Goal: Task Accomplishment & Management: Use online tool/utility

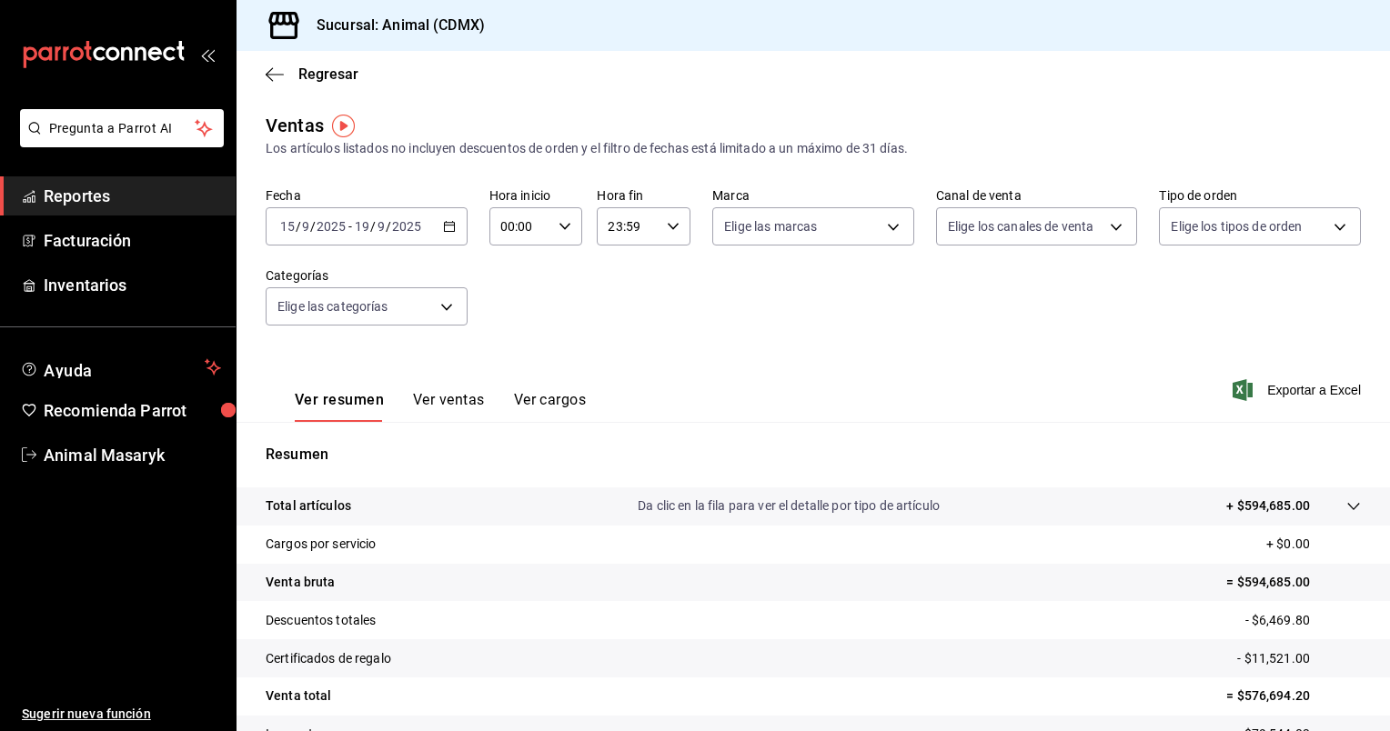
click at [337, 224] on input "2025" at bounding box center [331, 226] width 31 height 15
click at [560, 220] on icon "button" at bounding box center [564, 226] width 13 height 13
click at [506, 345] on span "05" at bounding box center [509, 345] width 17 height 15
type input "05:00"
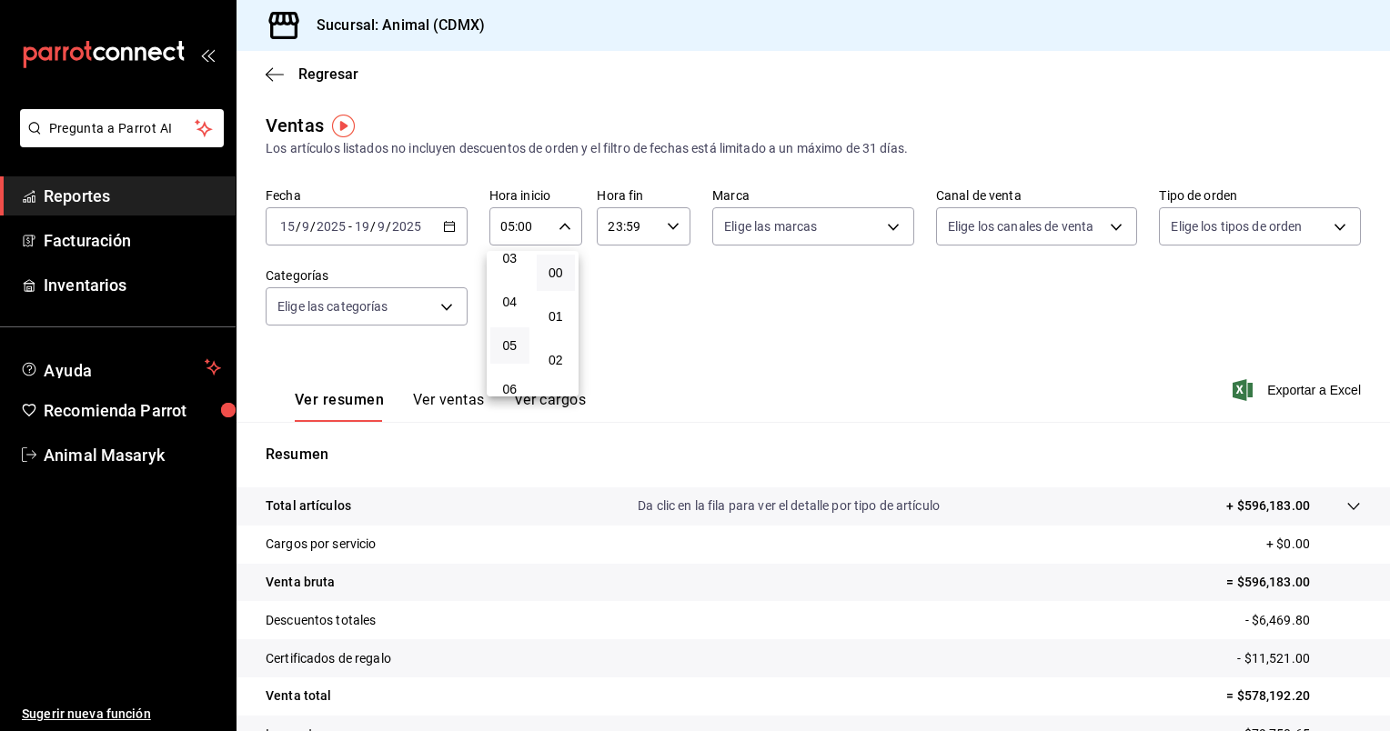
click at [671, 226] on div at bounding box center [695, 365] width 1390 height 731
click at [671, 226] on icon "button" at bounding box center [673, 226] width 13 height 13
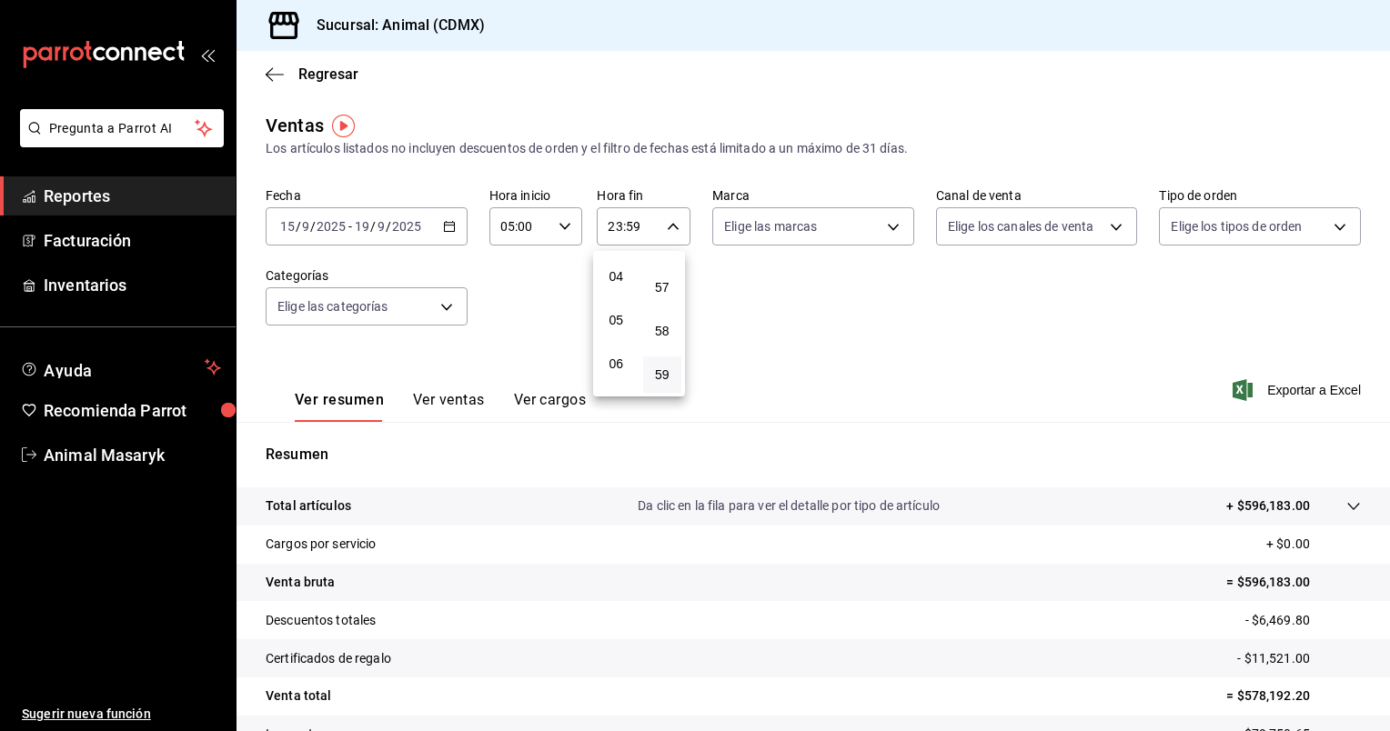
scroll to position [174, 0]
click at [626, 317] on button "05" at bounding box center [616, 317] width 39 height 36
click at [662, 282] on button "00" at bounding box center [662, 273] width 39 height 36
type input "05:00"
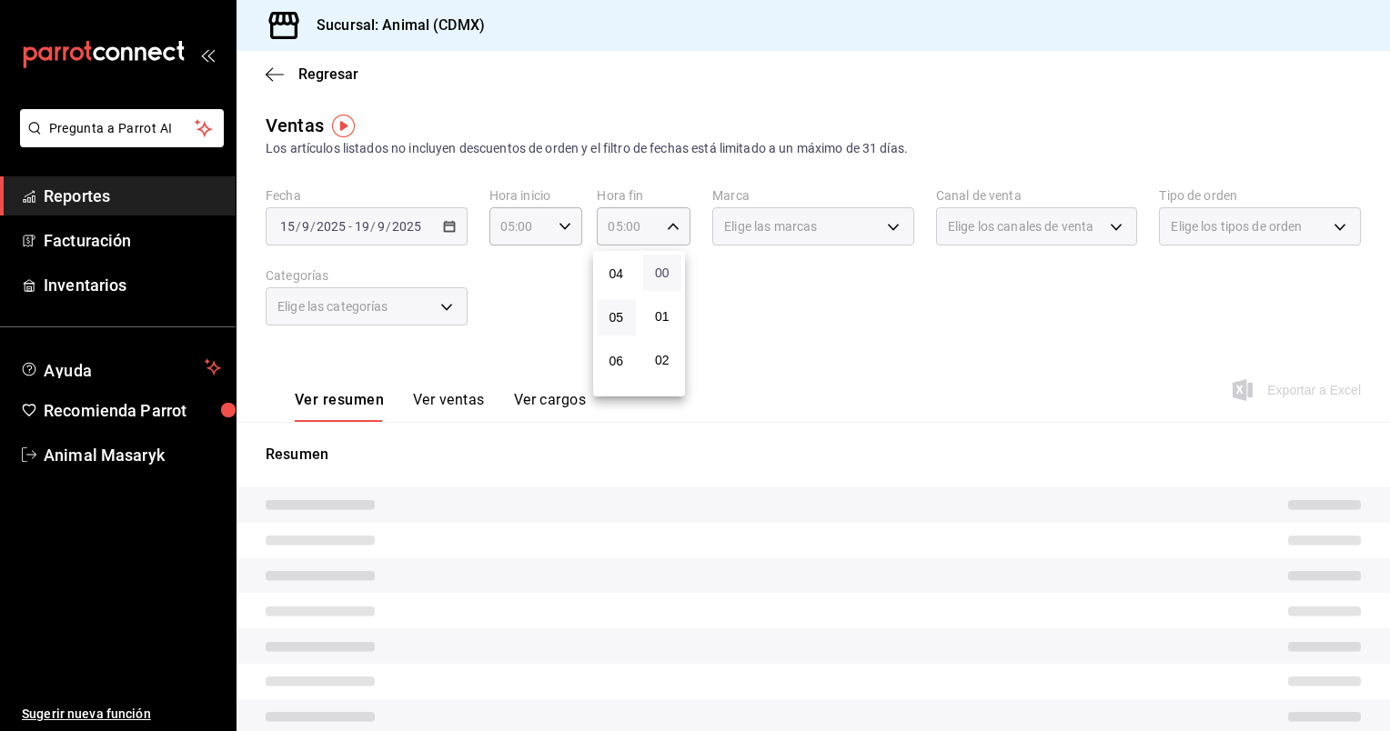
click at [664, 276] on span "00" at bounding box center [662, 273] width 17 height 15
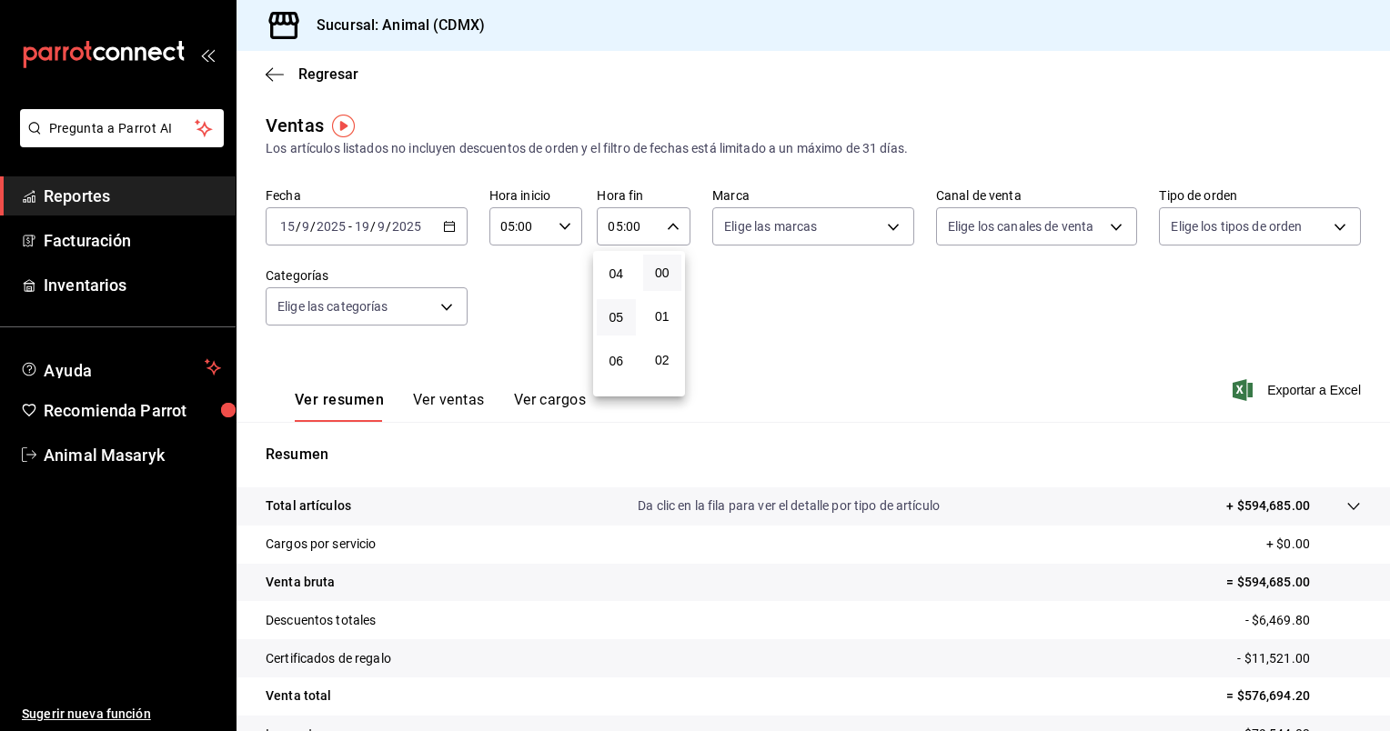
click at [982, 360] on div at bounding box center [695, 365] width 1390 height 731
click at [448, 229] on icon "button" at bounding box center [449, 226] width 13 height 13
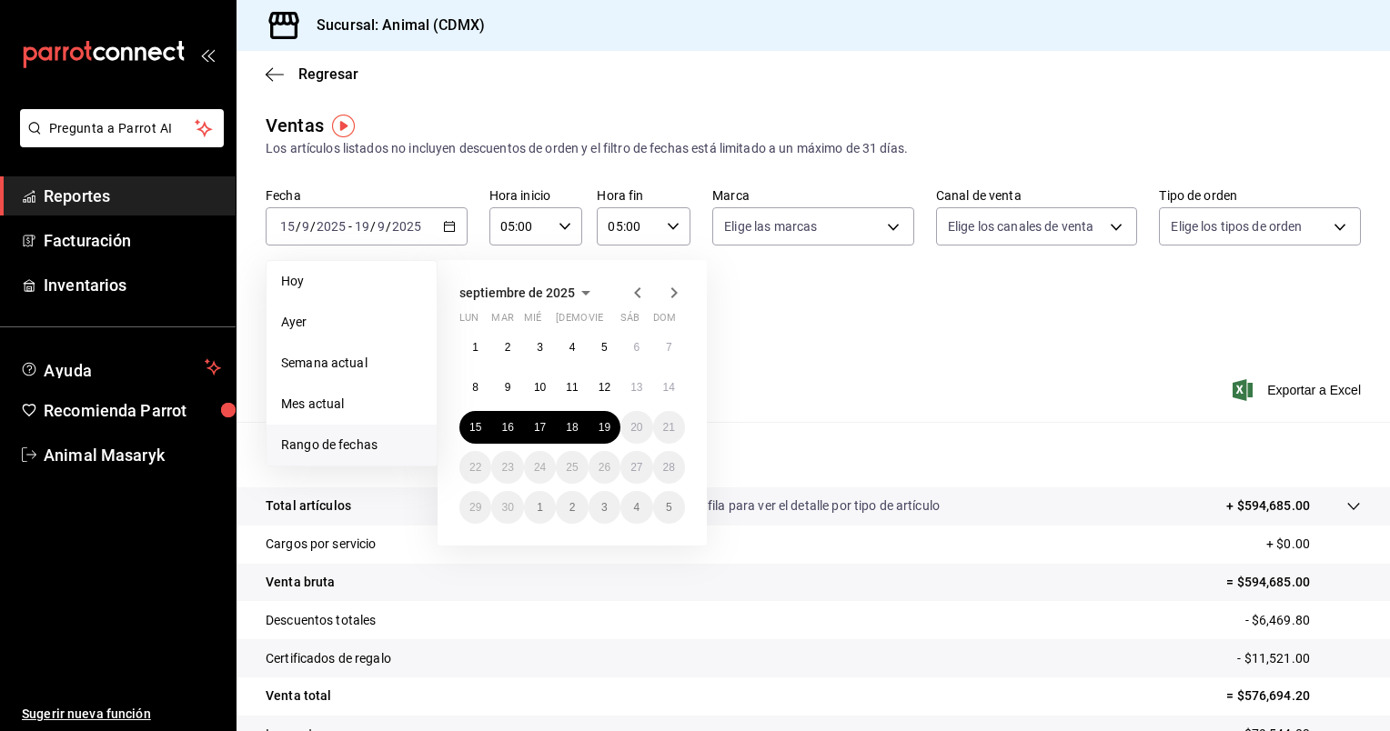
click at [361, 450] on span "Rango de fechas" at bounding box center [351, 445] width 141 height 19
click at [473, 430] on abbr "15" at bounding box center [475, 427] width 12 height 13
click at [611, 426] on button "19" at bounding box center [604, 427] width 32 height 33
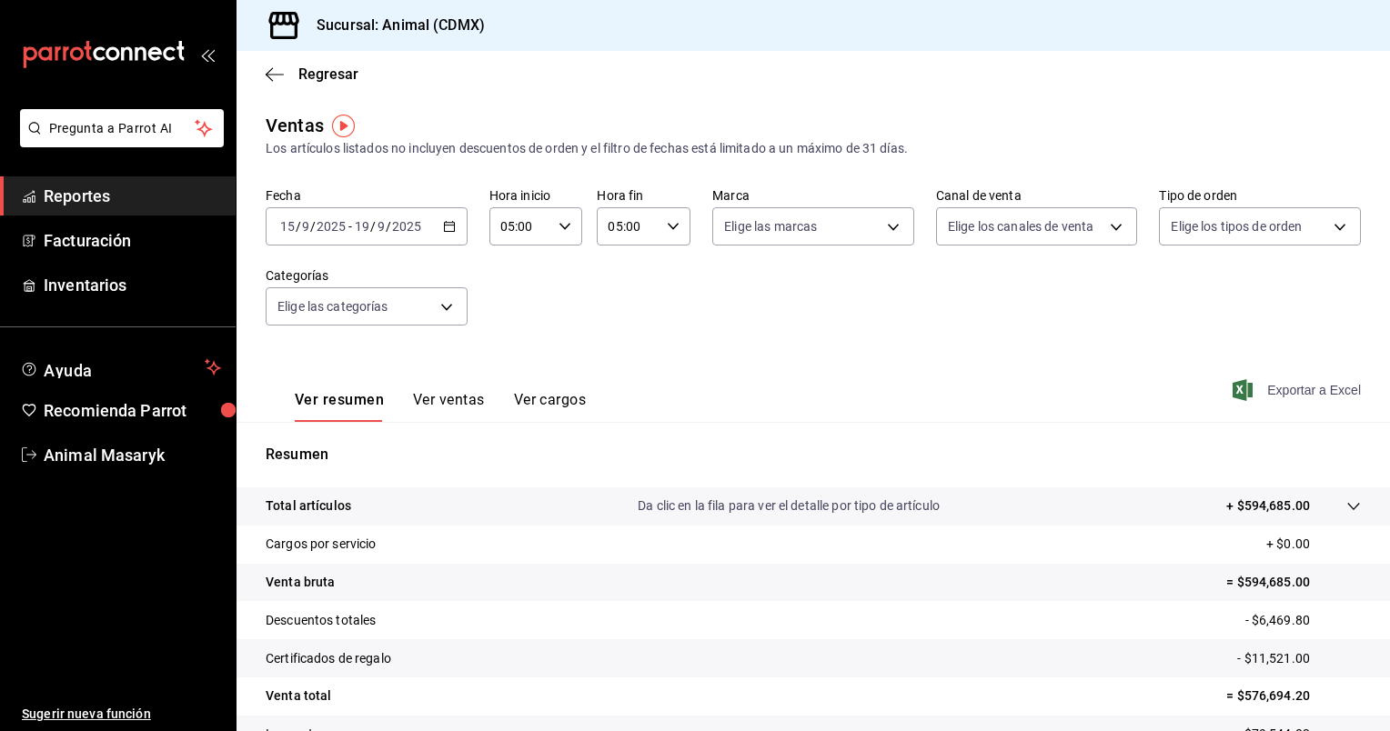
click at [1290, 392] on span "Exportar a Excel" at bounding box center [1298, 390] width 125 height 22
